Goal: Task Accomplishment & Management: Use online tool/utility

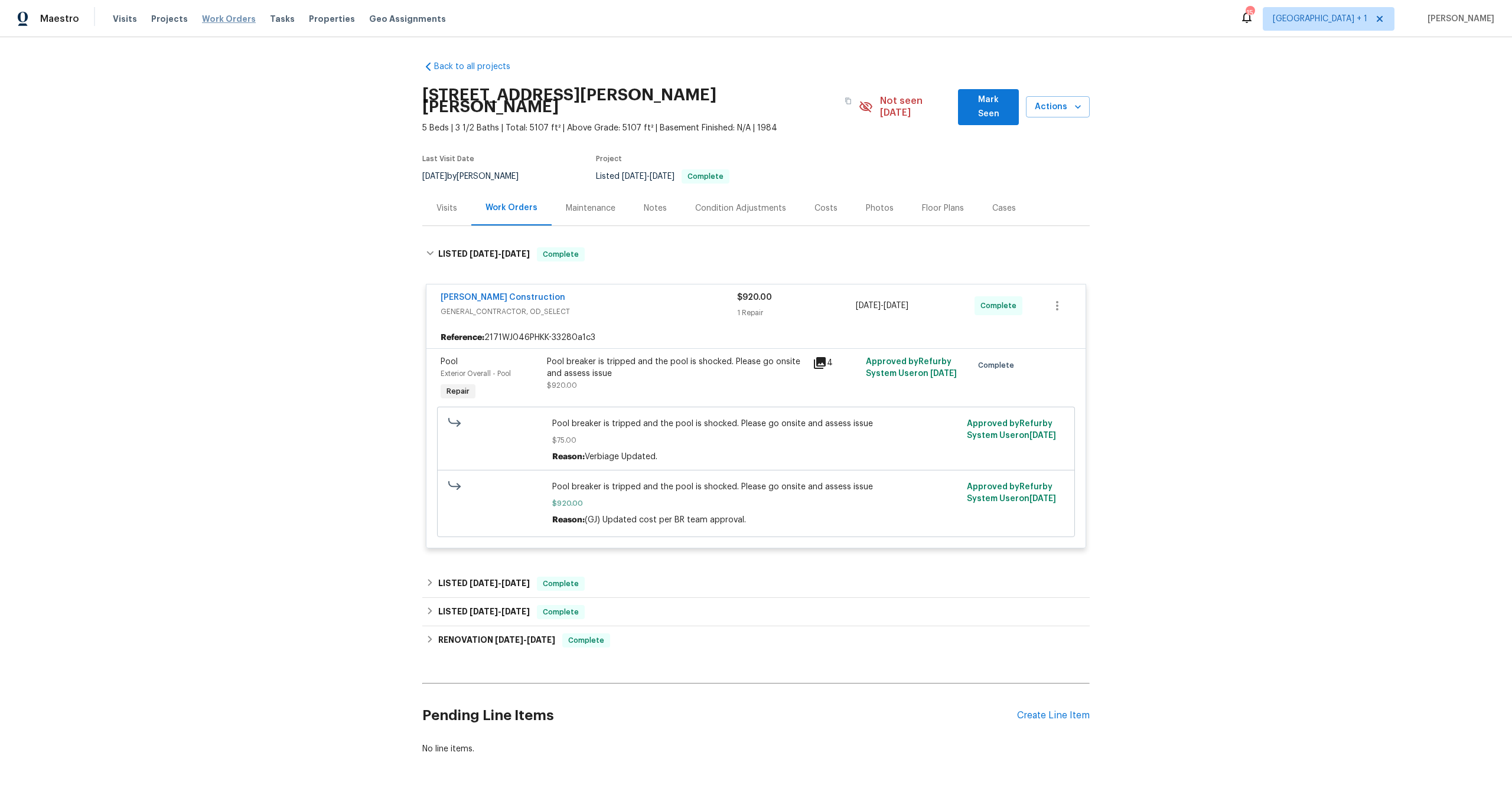
click at [219, 20] on span "Work Orders" at bounding box center [229, 19] width 54 height 12
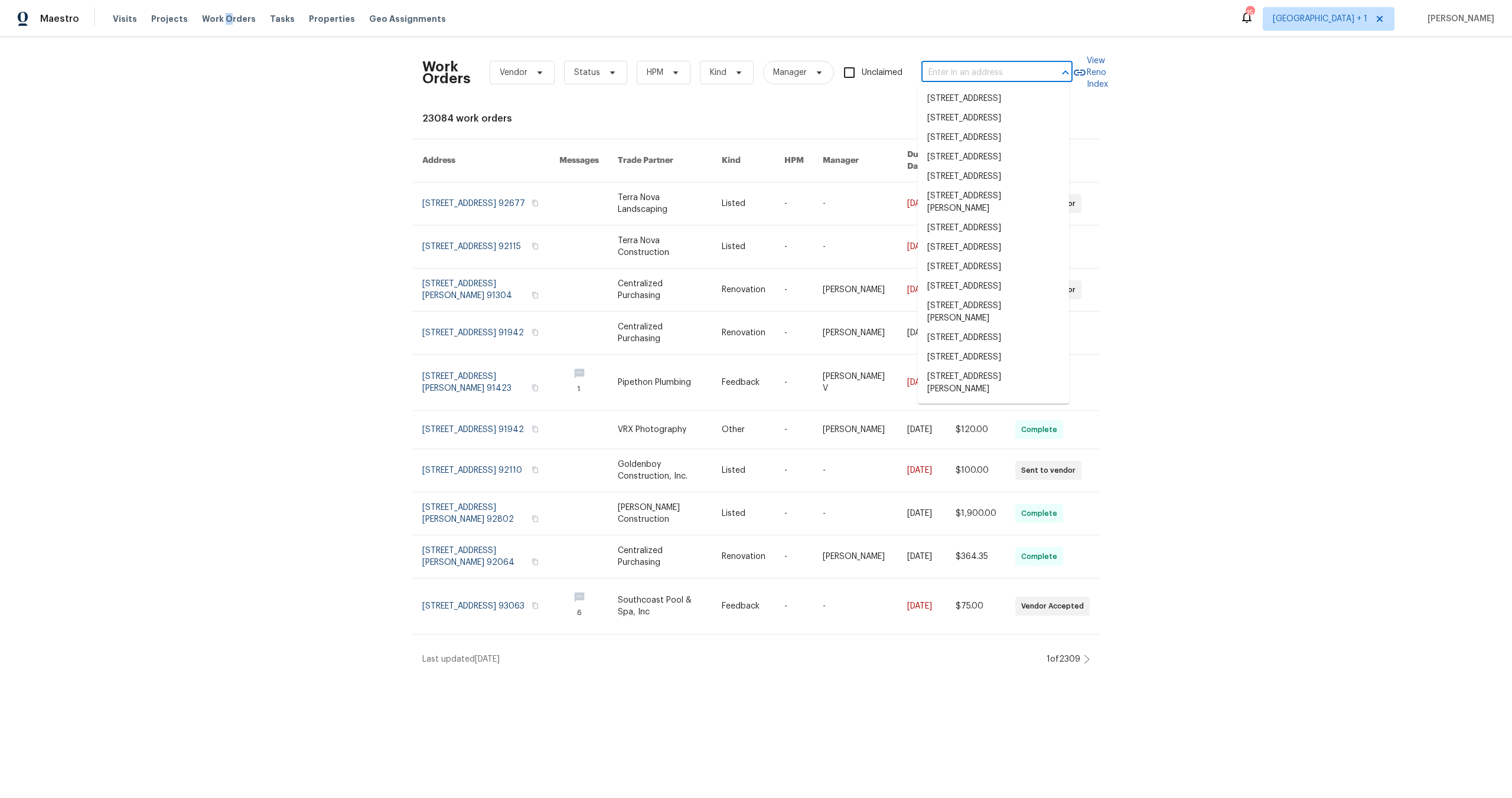
click at [961, 70] on input "text" at bounding box center [980, 73] width 118 height 18
paste input "[STREET_ADDRESS]"
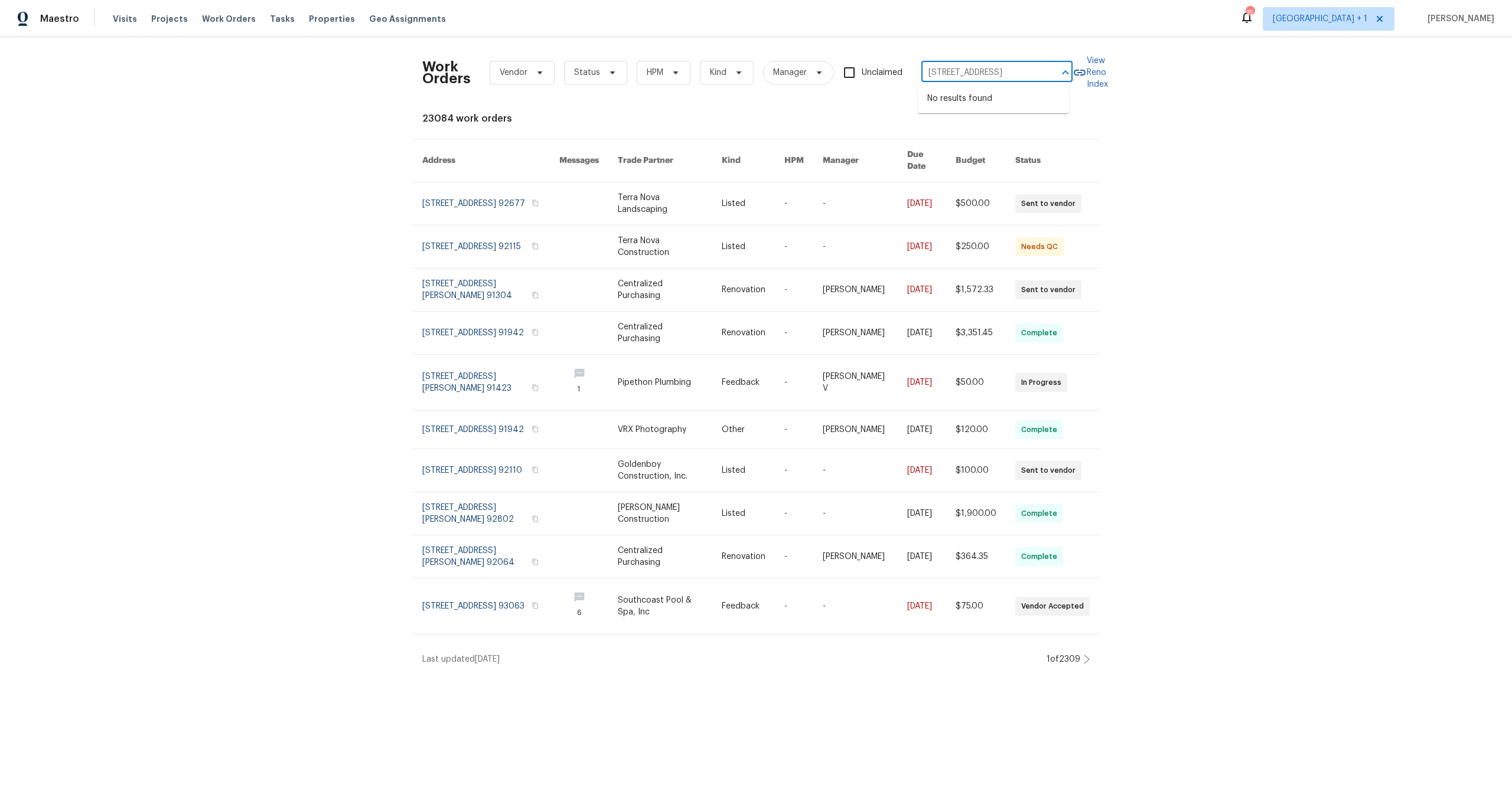
type input "[STREET_ADDRESS]"
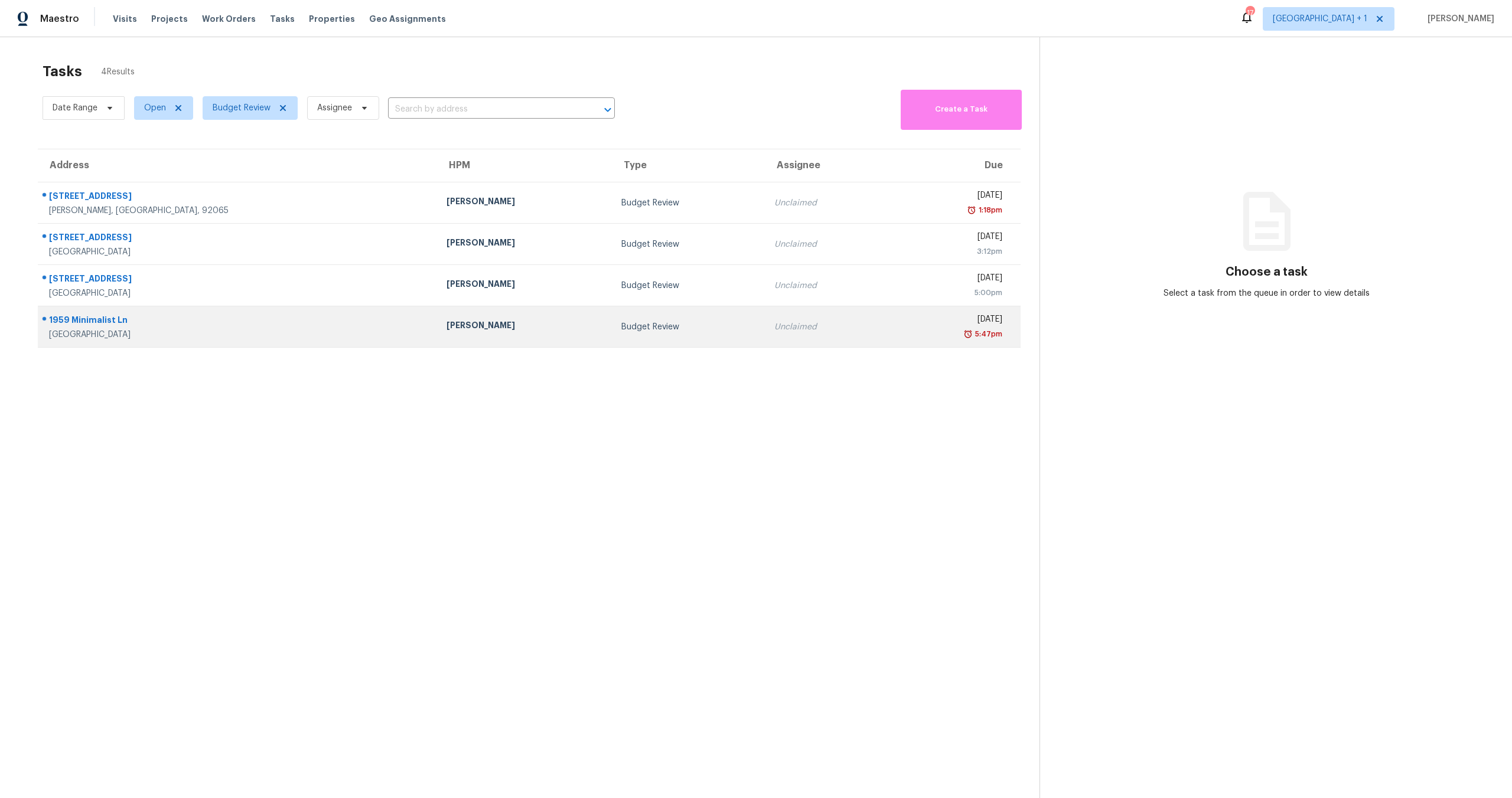
click at [897, 335] on div "5:47pm" at bounding box center [950, 334] width 105 height 12
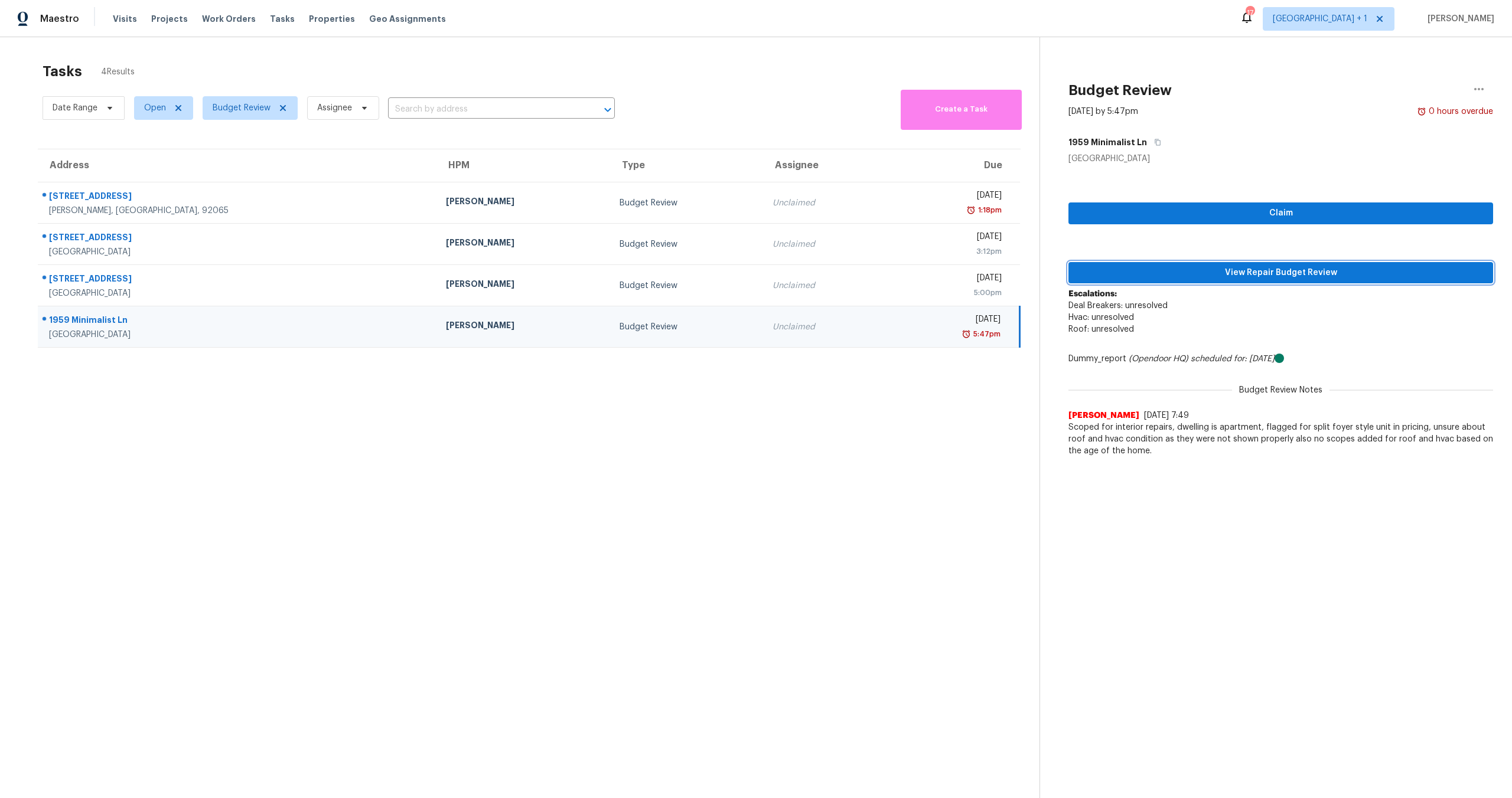
click at [1249, 274] on span "View Repair Budget Review" at bounding box center [1281, 273] width 406 height 15
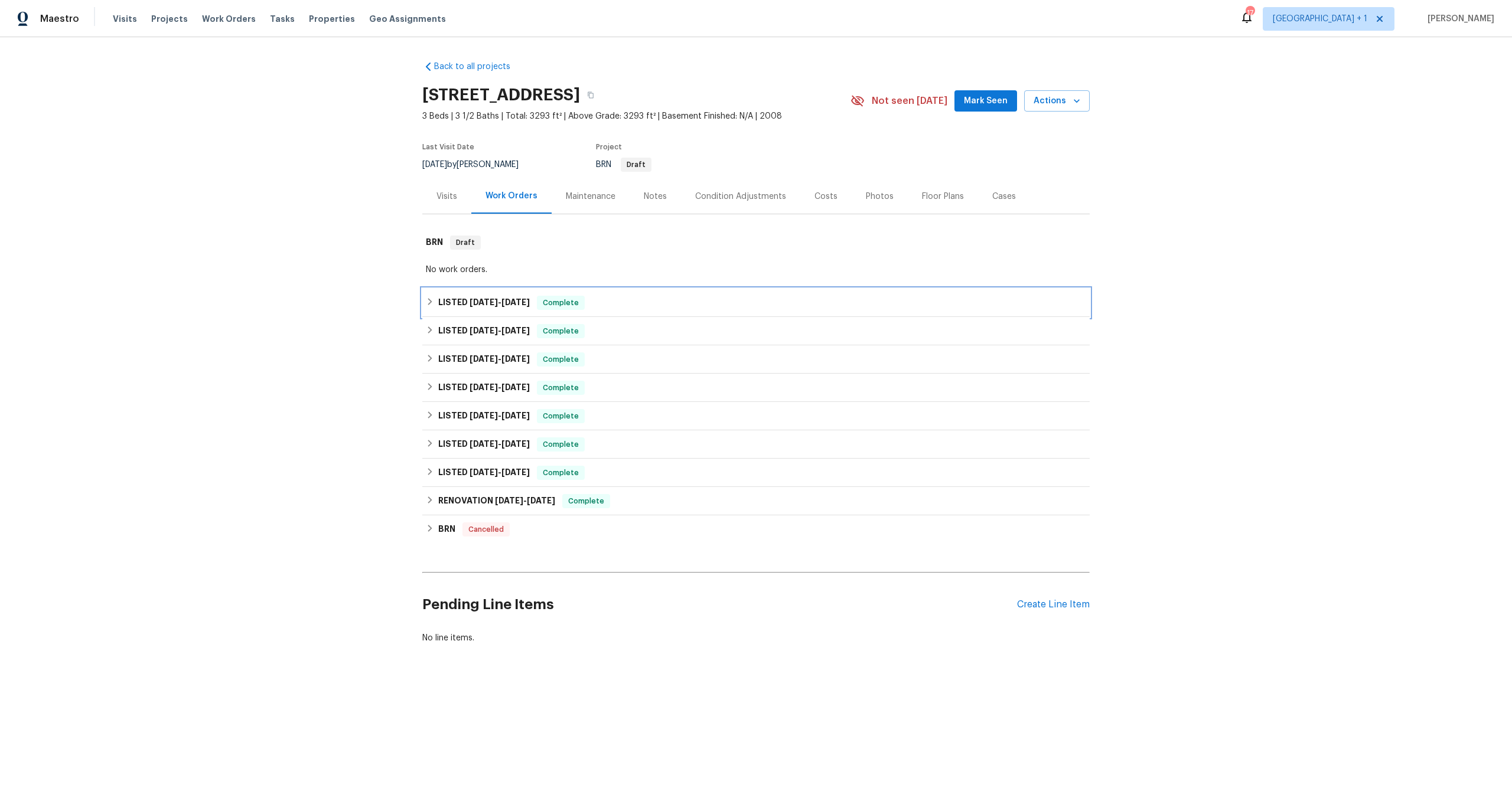
click at [456, 299] on h6 "LISTED 6/25/25 - 6/29/25" at bounding box center [484, 303] width 92 height 14
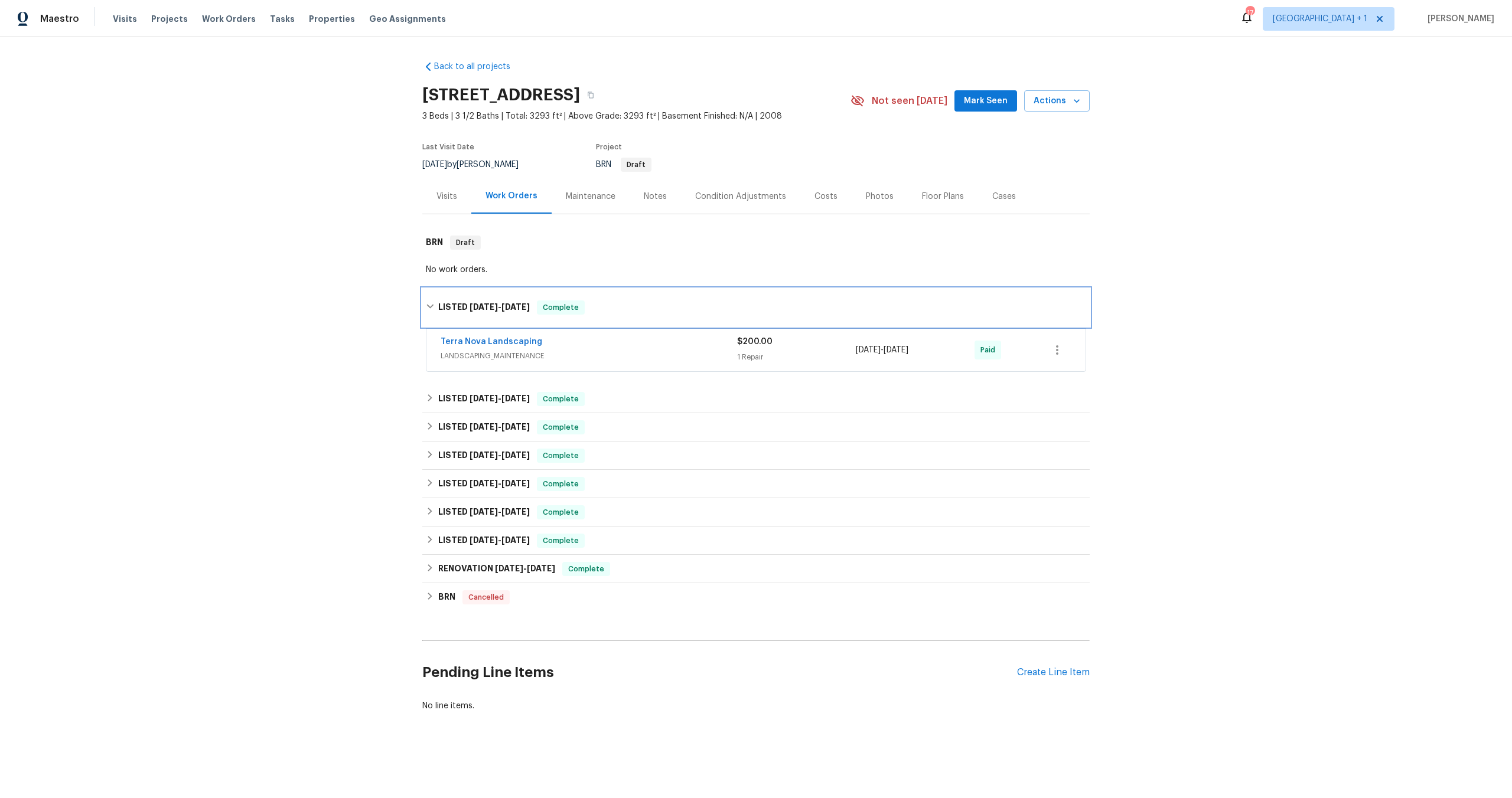
click at [456, 299] on div "LISTED 6/25/25 - 6/29/25 Complete" at bounding box center [755, 308] width 667 height 38
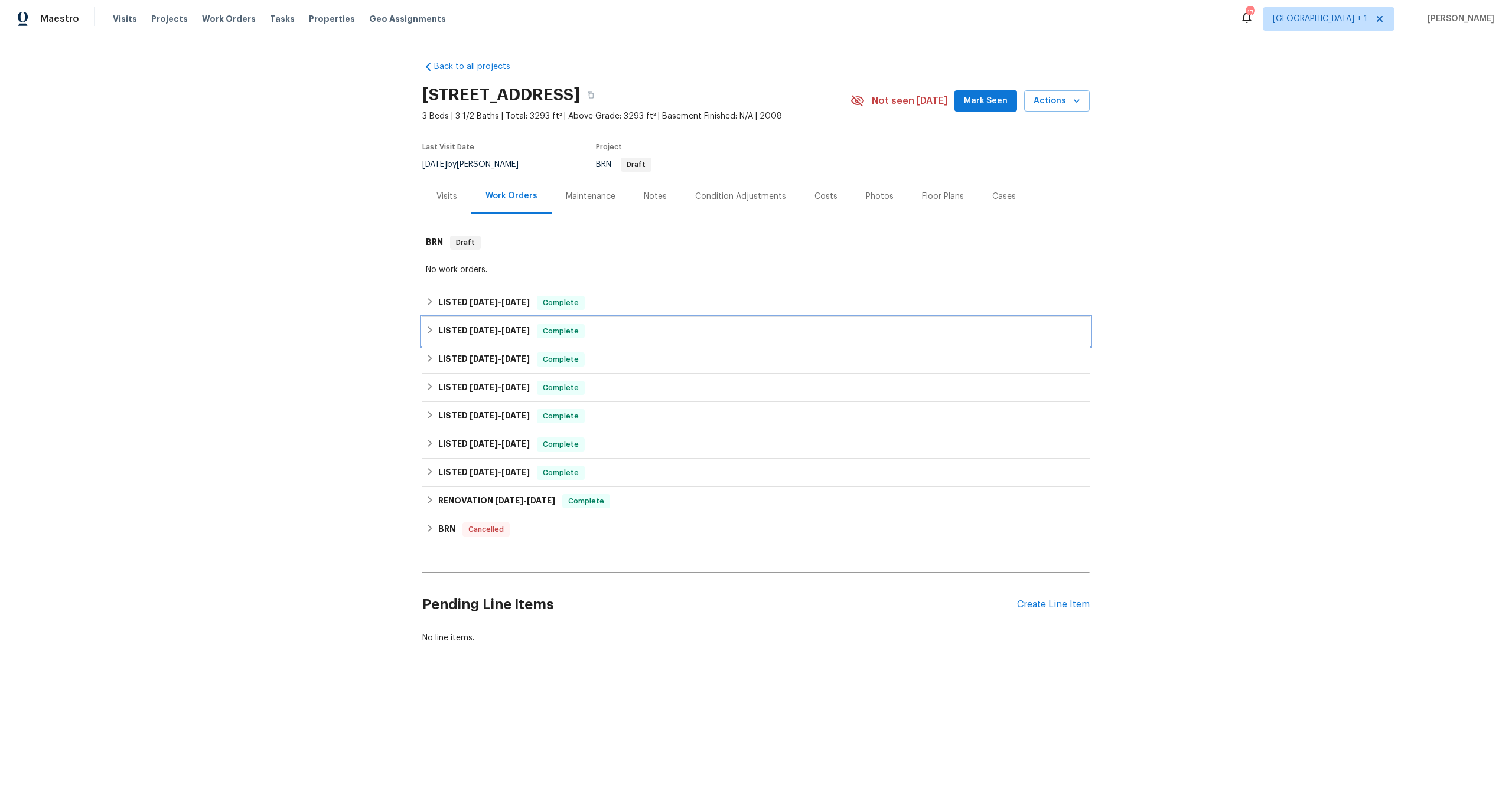
click at [453, 332] on h6 "LISTED 5/21/25 - 5/21/25" at bounding box center [484, 331] width 92 height 14
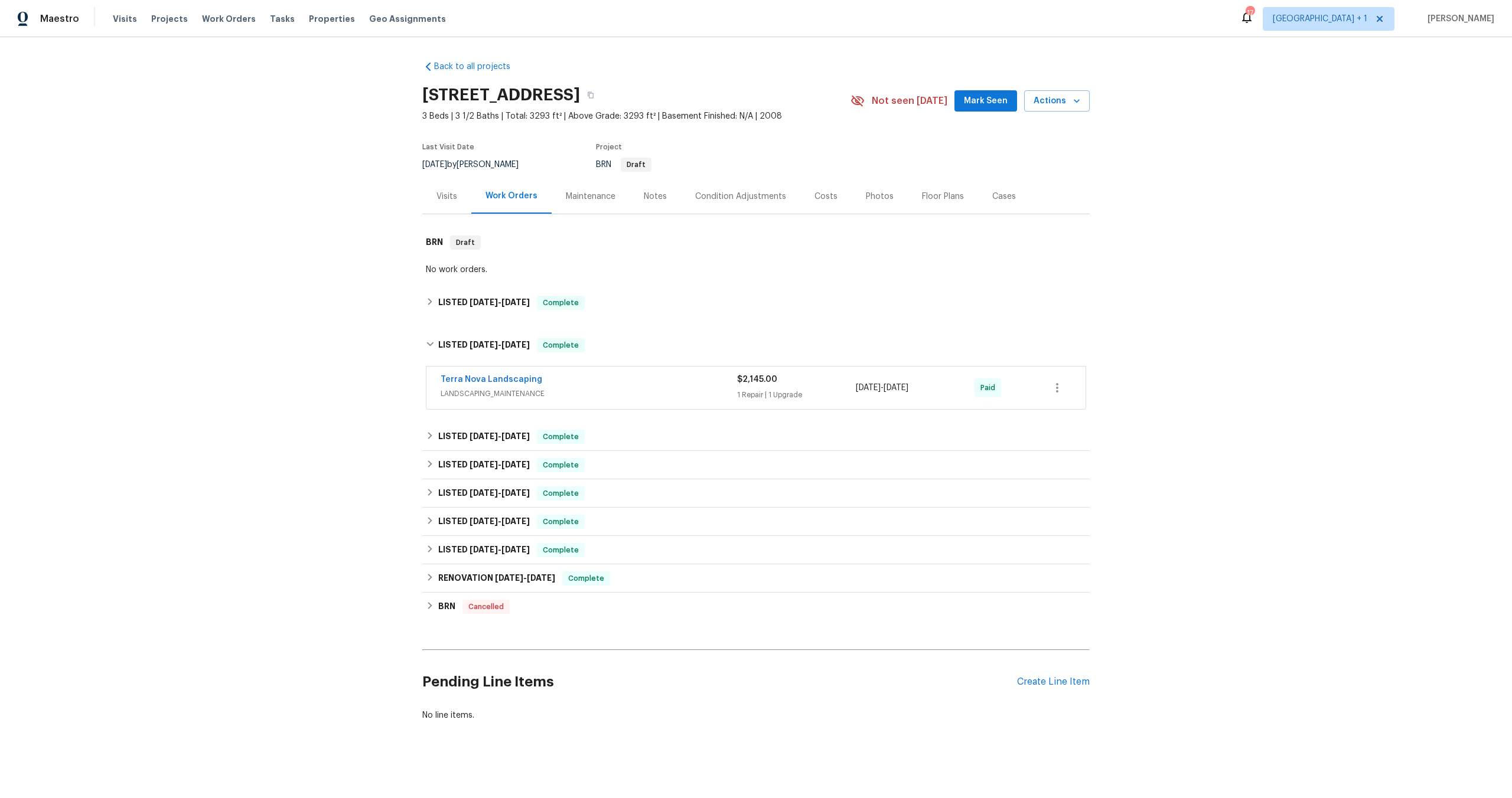
click at [664, 380] on div "Terra Nova Landscaping" at bounding box center [588, 380] width 296 height 14
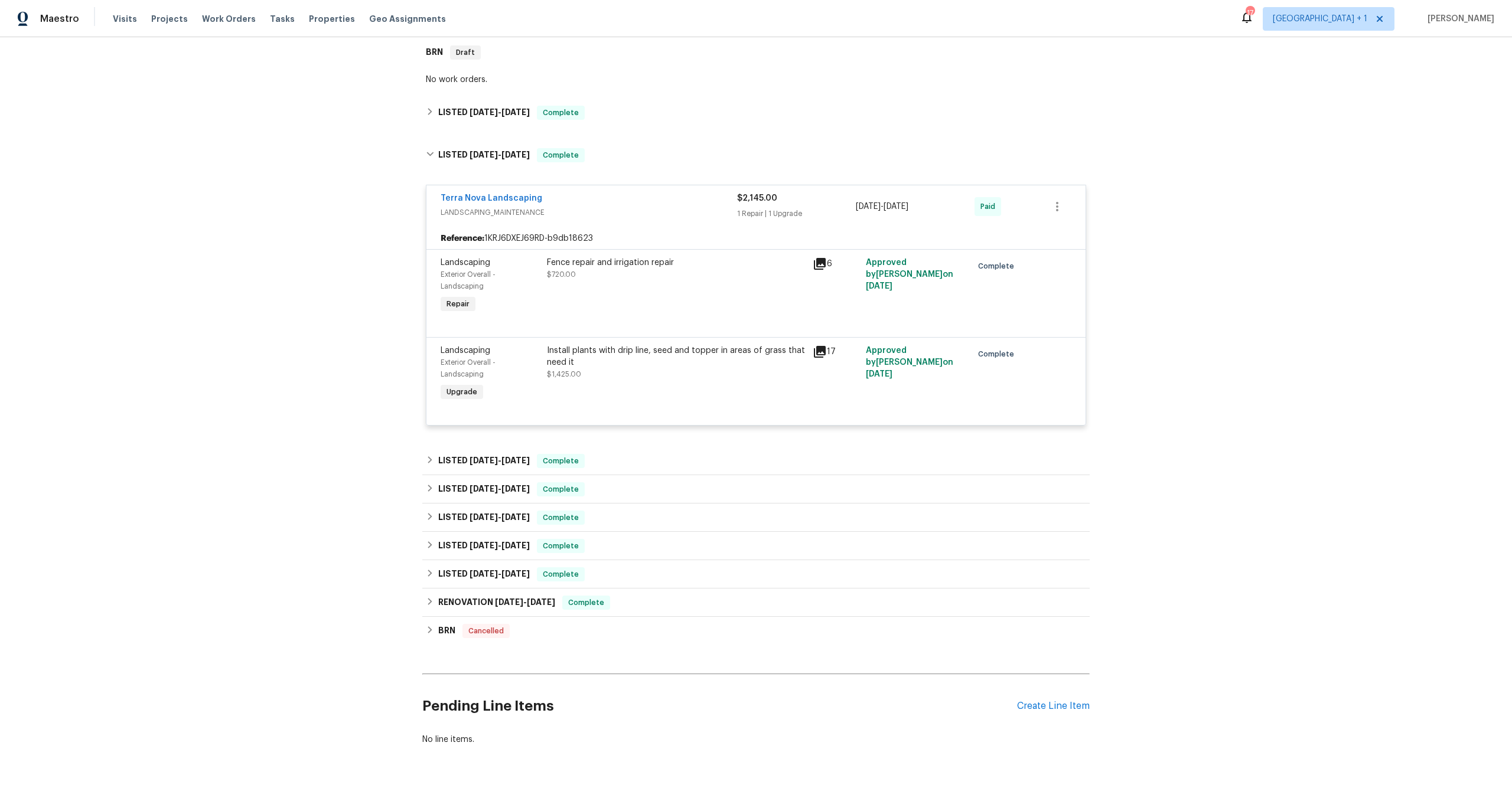
scroll to position [212, 0]
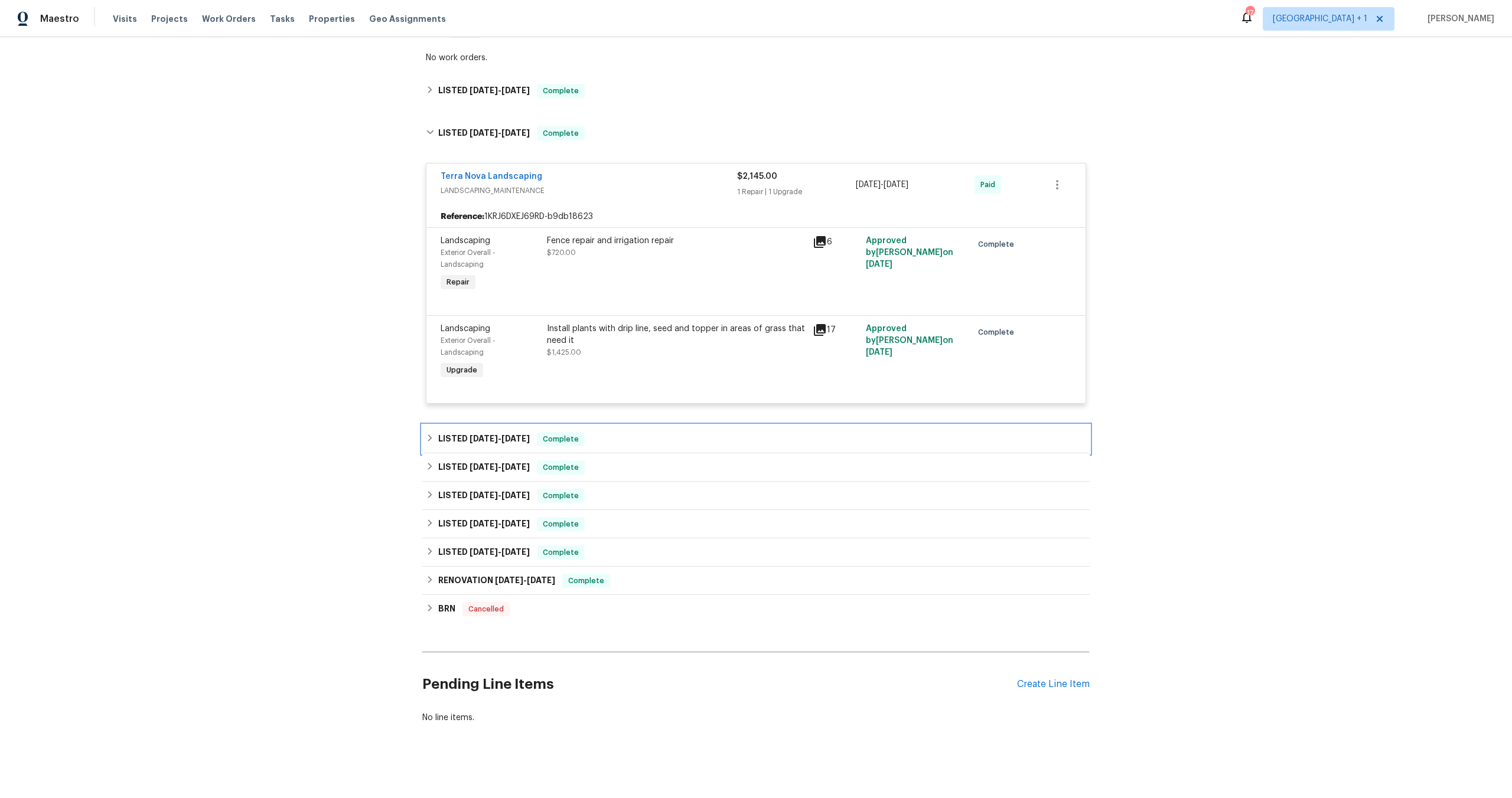
click at [475, 444] on h6 "LISTED 4/23/25 - 5/6/25" at bounding box center [484, 439] width 92 height 14
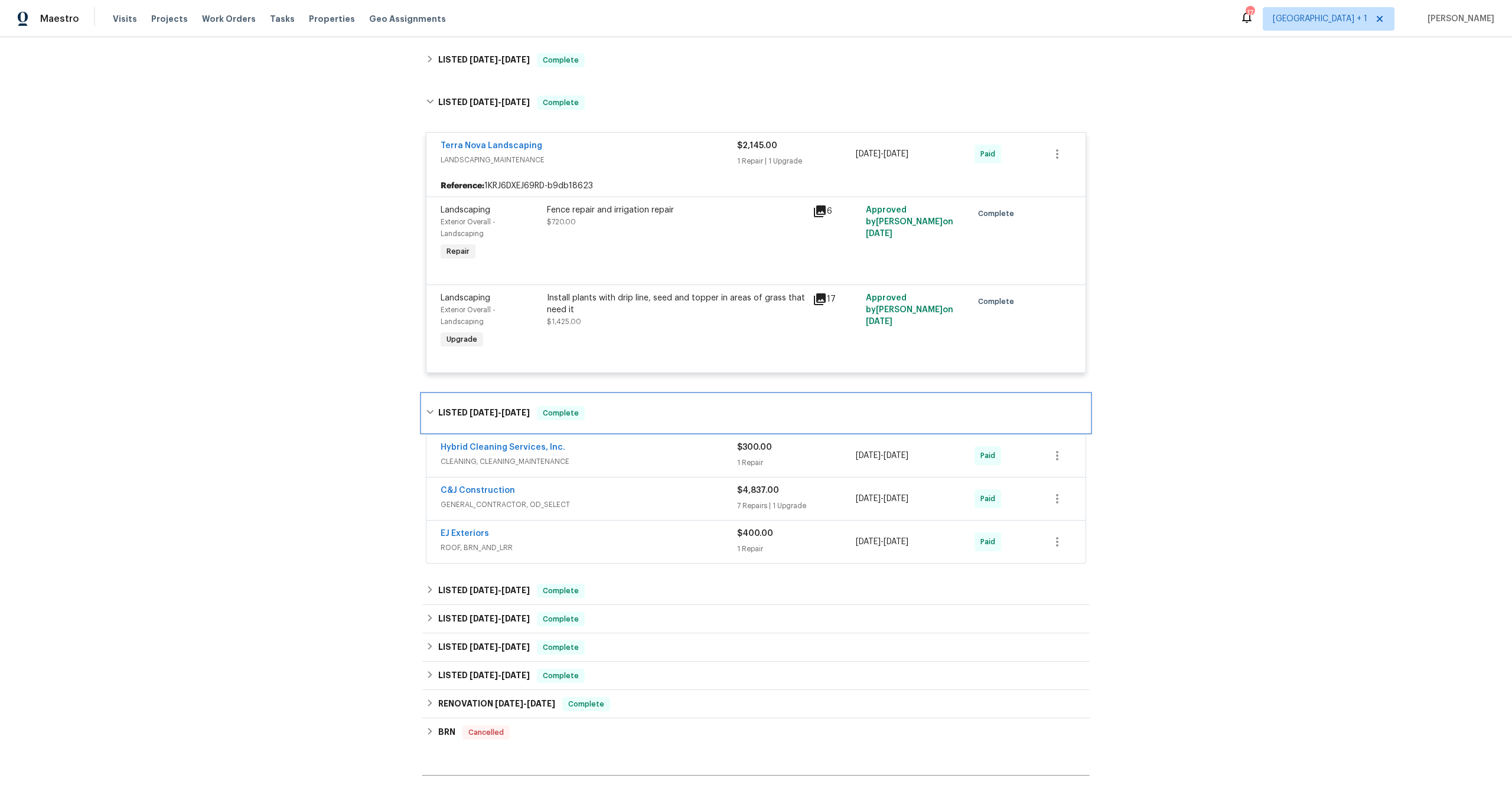
scroll to position [255, 0]
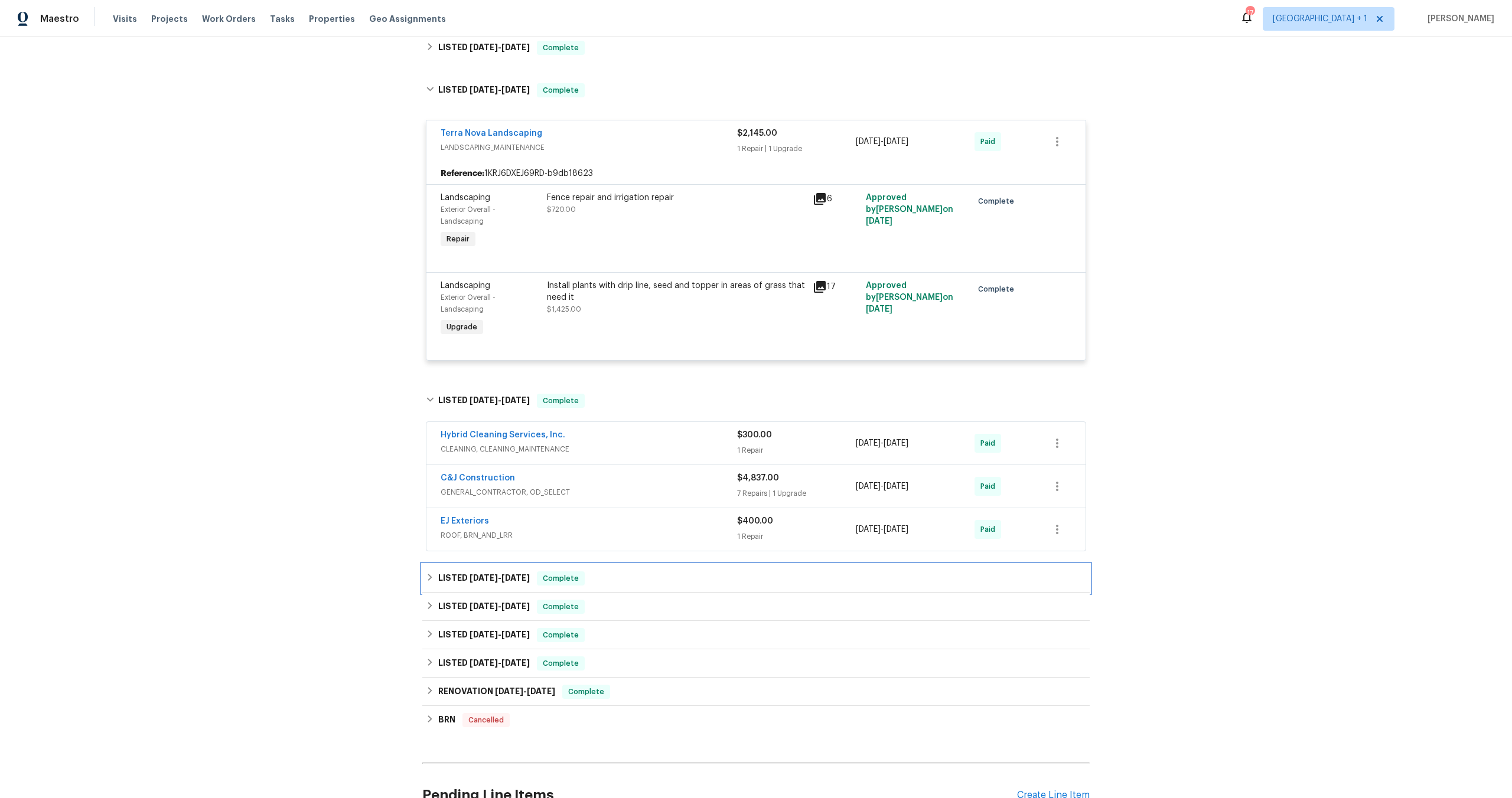
click at [493, 575] on span "3/18/25 - 3/20/25" at bounding box center [499, 578] width 60 height 8
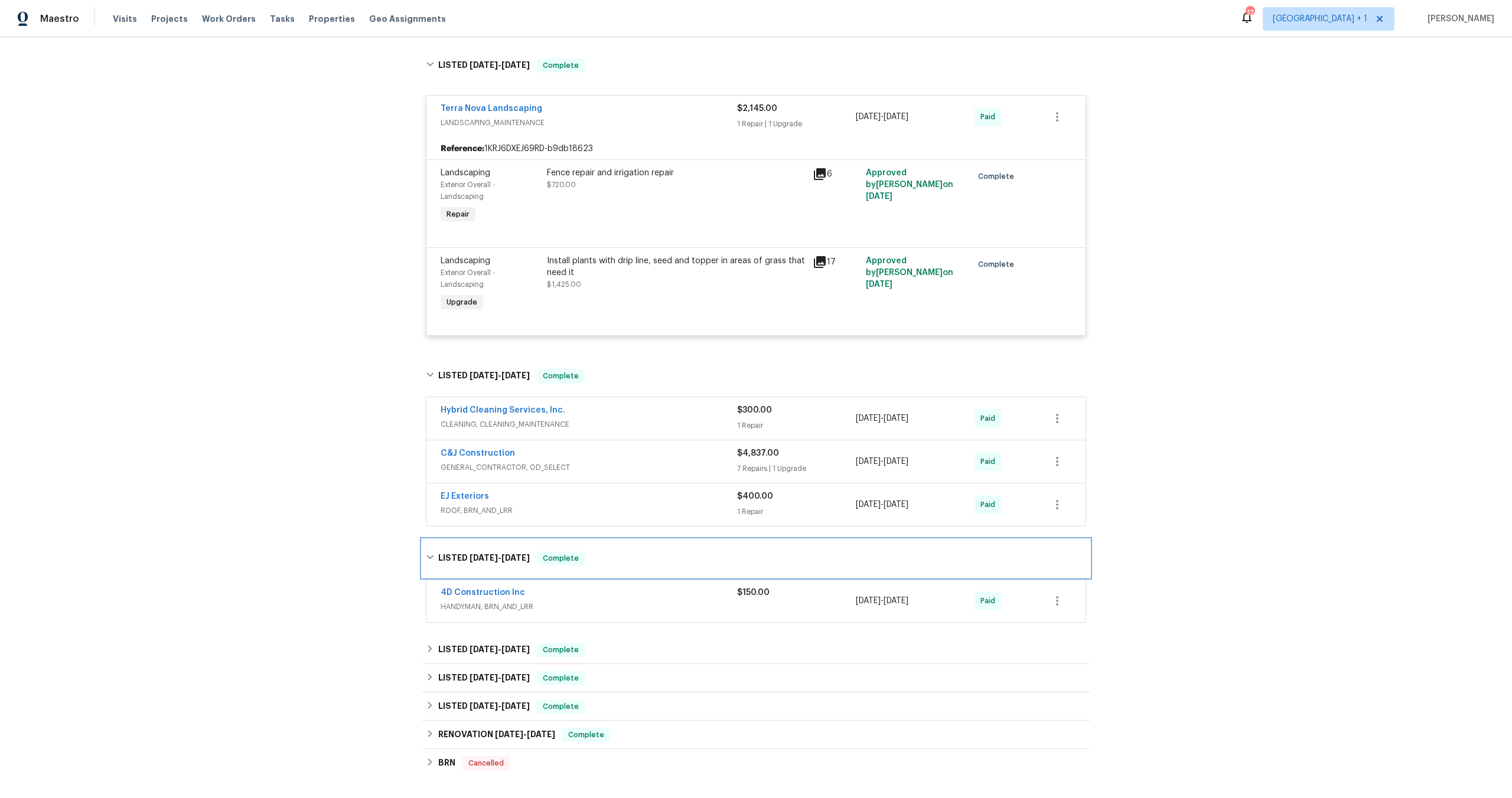
scroll to position [450, 0]
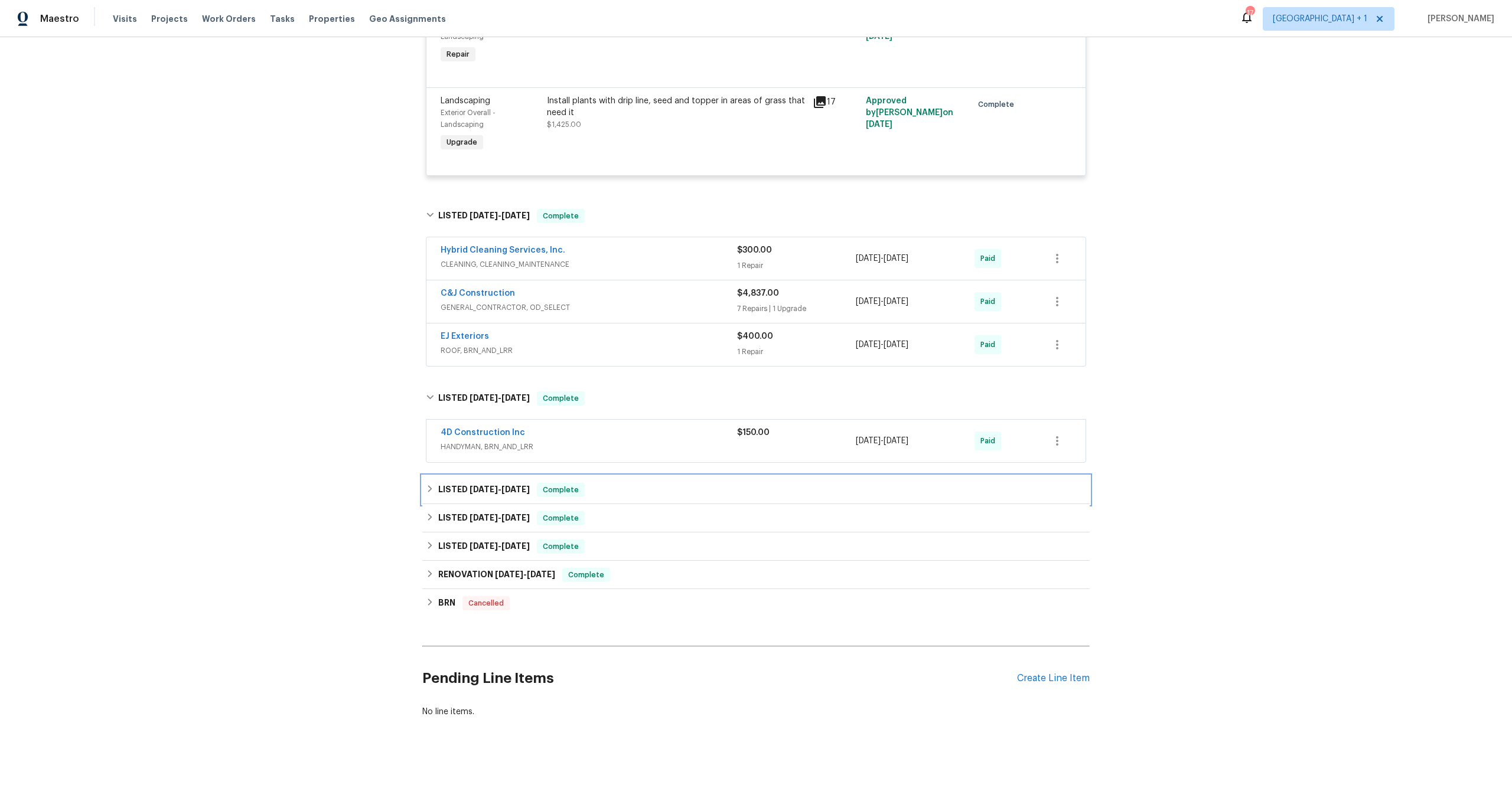
click at [478, 490] on div "LISTED 3/4/25 - 3/4/25 Complete" at bounding box center [755, 490] width 667 height 28
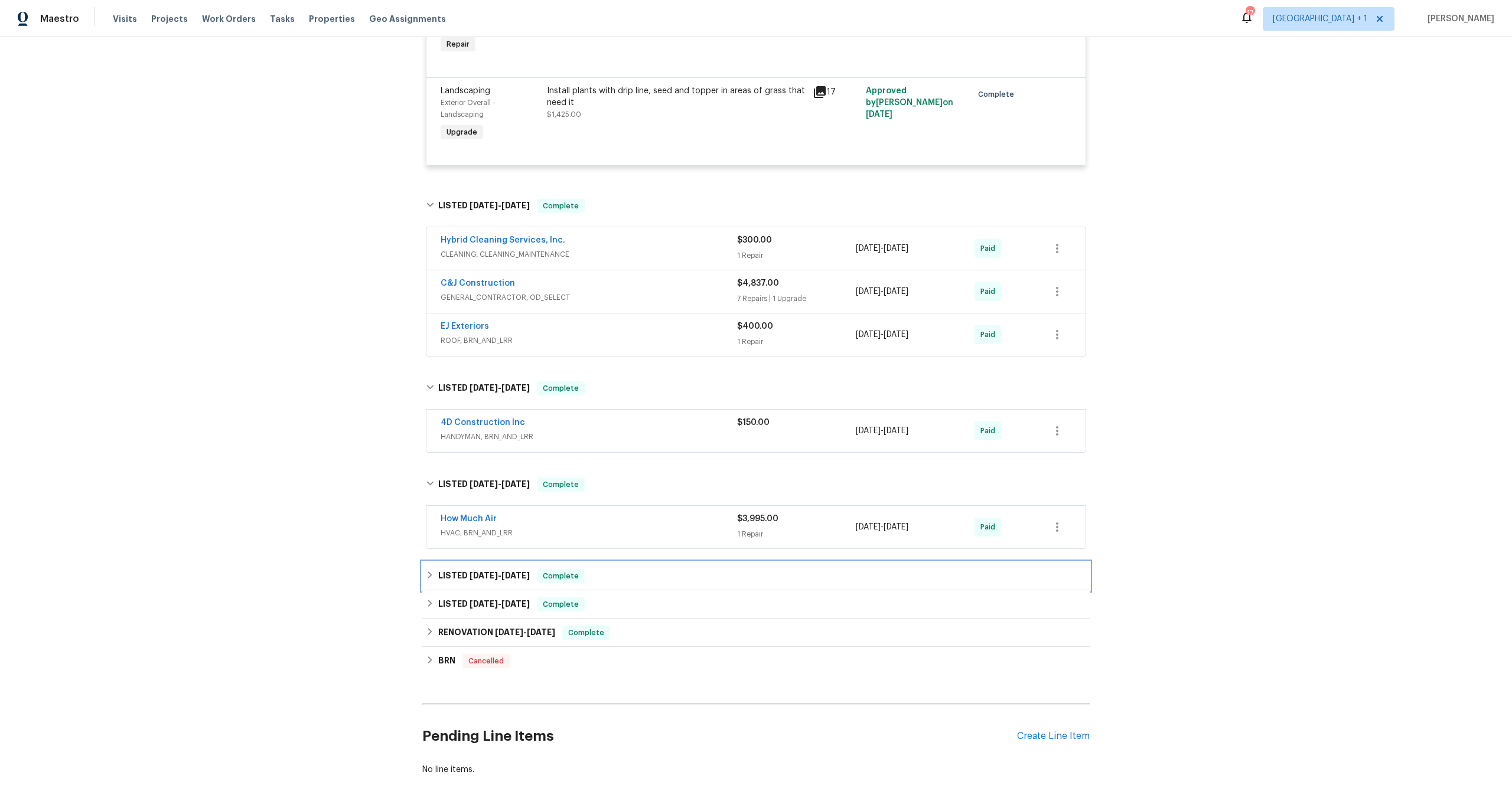
click at [484, 567] on div "LISTED 2/6/25 - 2/11/25 Complete" at bounding box center [755, 576] width 667 height 28
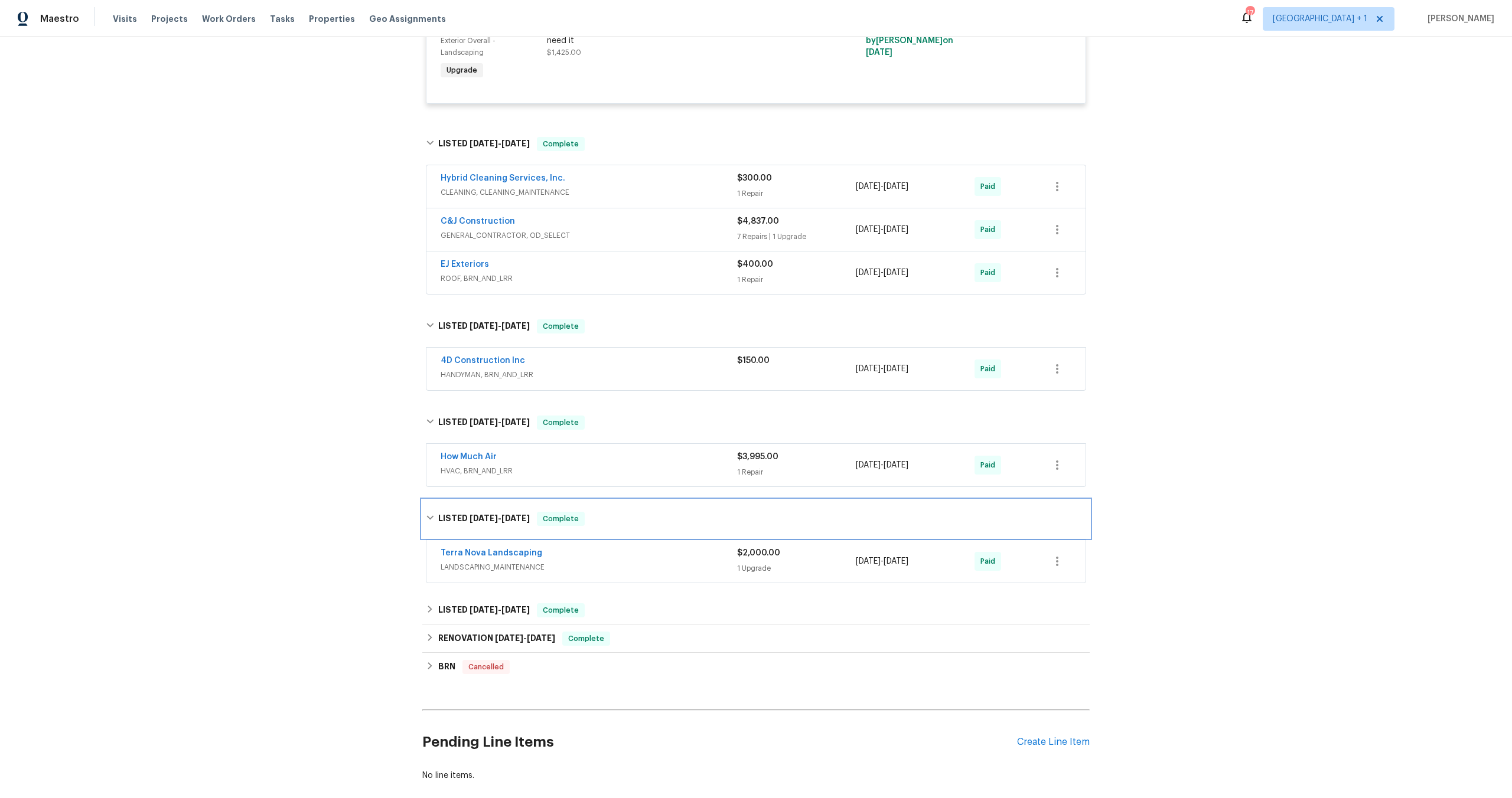
scroll to position [512, 0]
click at [461, 615] on h6 "LISTED 11/11/24 - 11/13/24" at bounding box center [484, 610] width 92 height 14
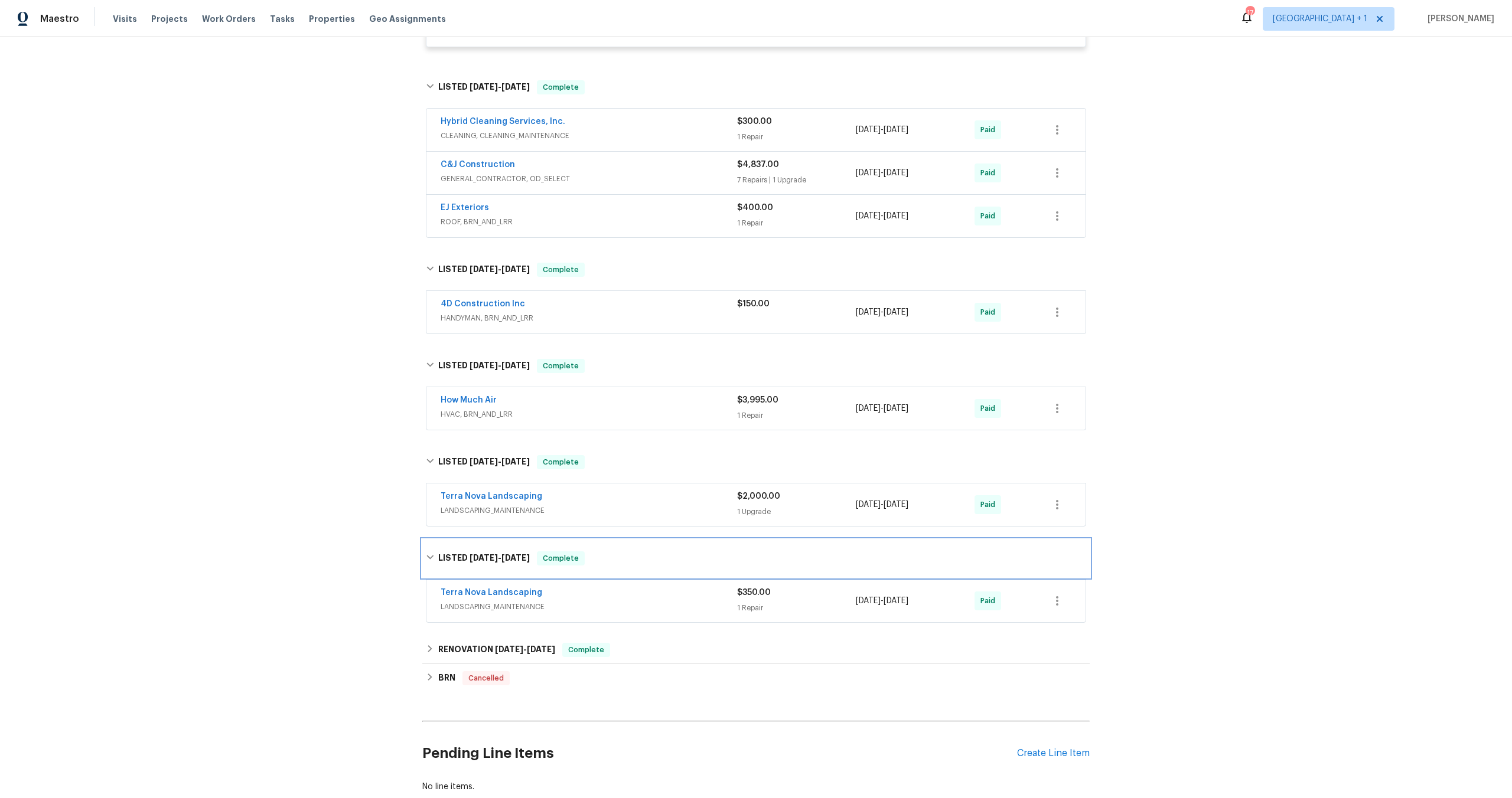
scroll to position [653, 0]
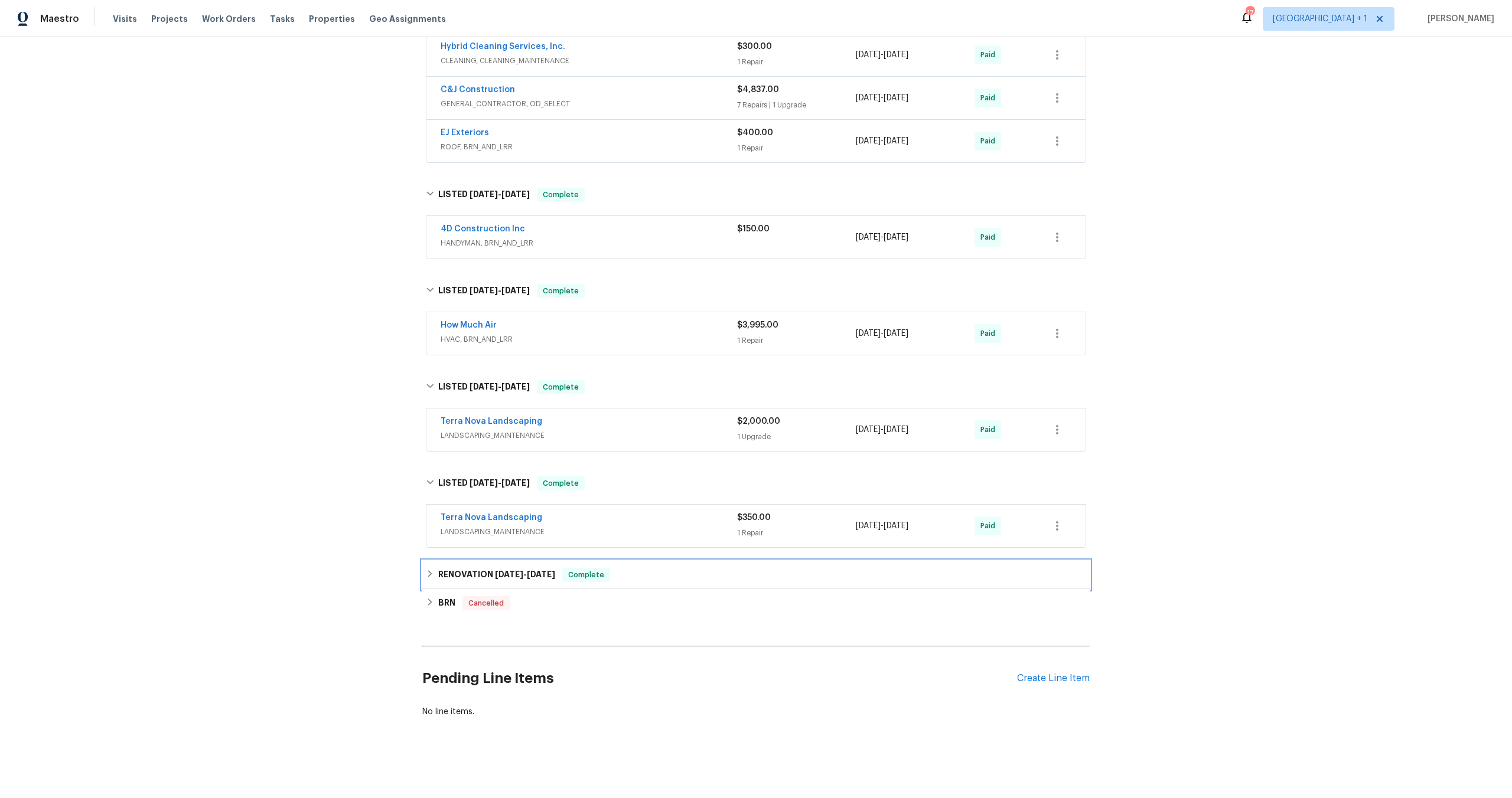
click at [498, 570] on span "7/18/24" at bounding box center [509, 574] width 28 height 8
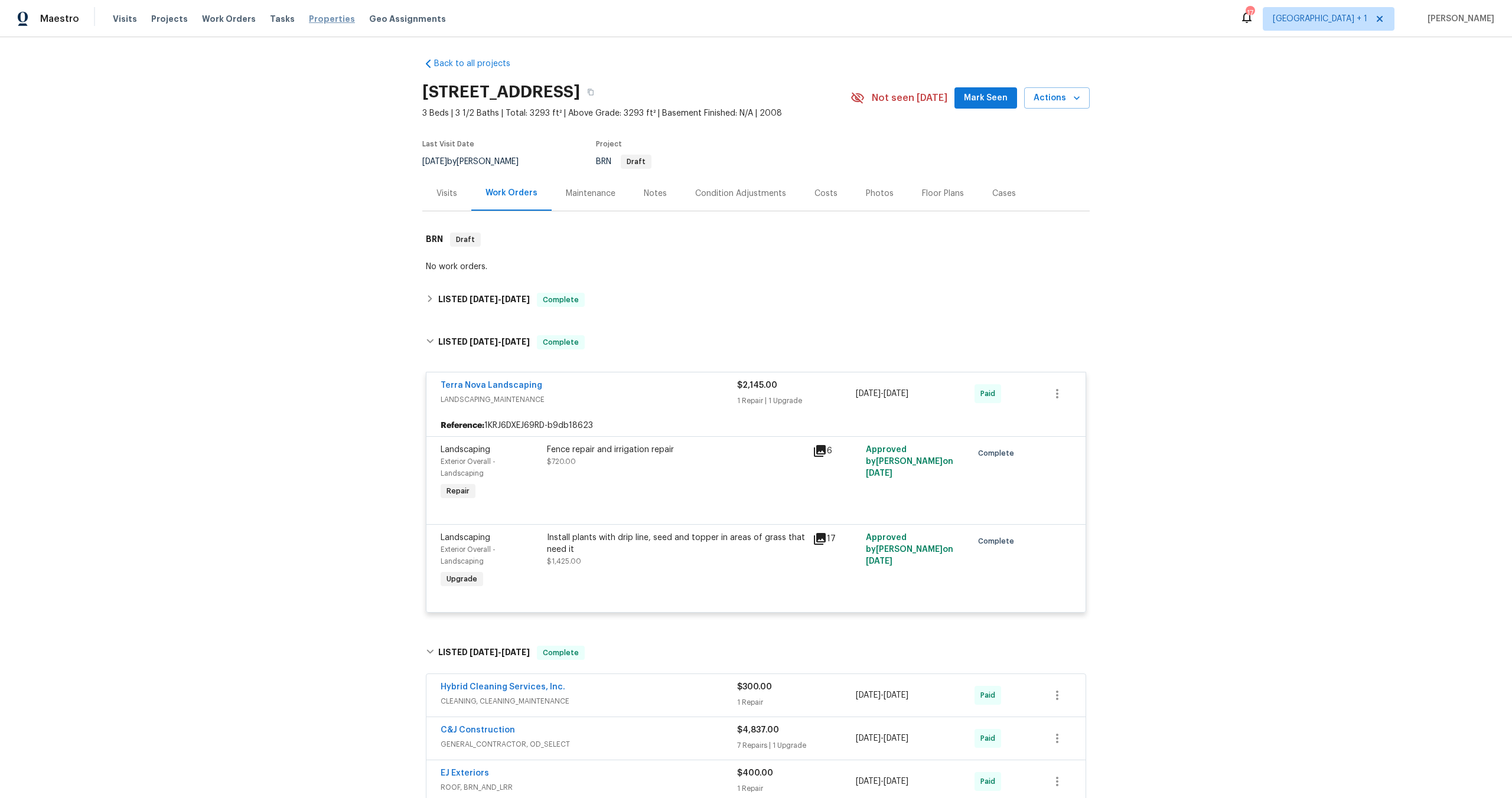
scroll to position [0, 0]
click at [601, 95] on button "button" at bounding box center [590, 95] width 21 height 21
